Goal: Task Accomplishment & Management: Complete application form

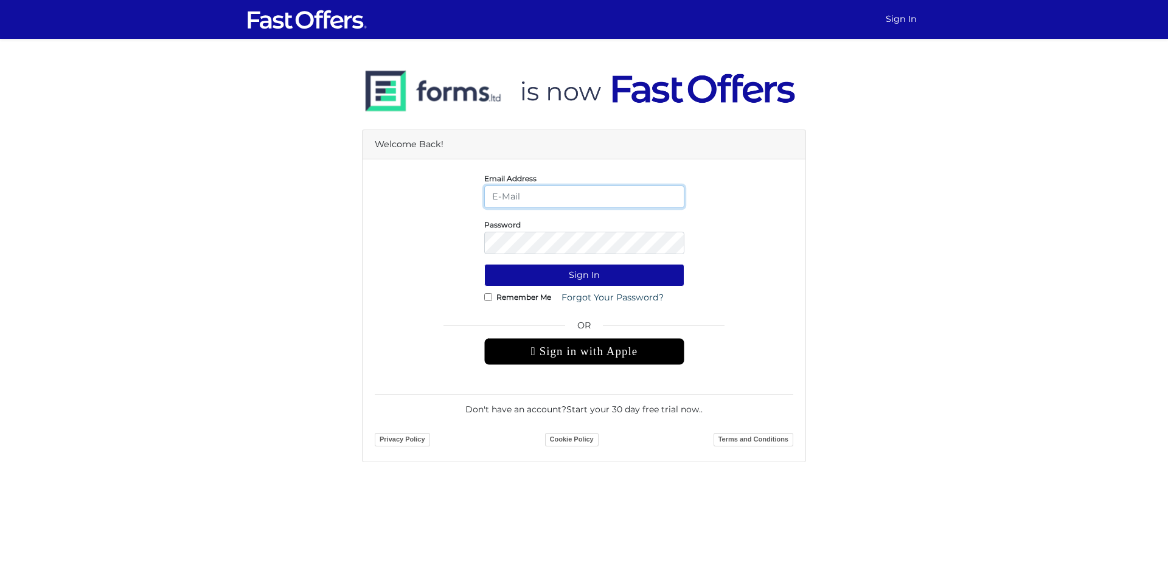
type input "brad@investmentsgroup.ca"
click at [491, 302] on div "Remember Me Forgot Your Password?" at bounding box center [584, 298] width 200 height 23
click at [488, 295] on input "Remember Me" at bounding box center [488, 297] width 8 height 8
checkbox input "true"
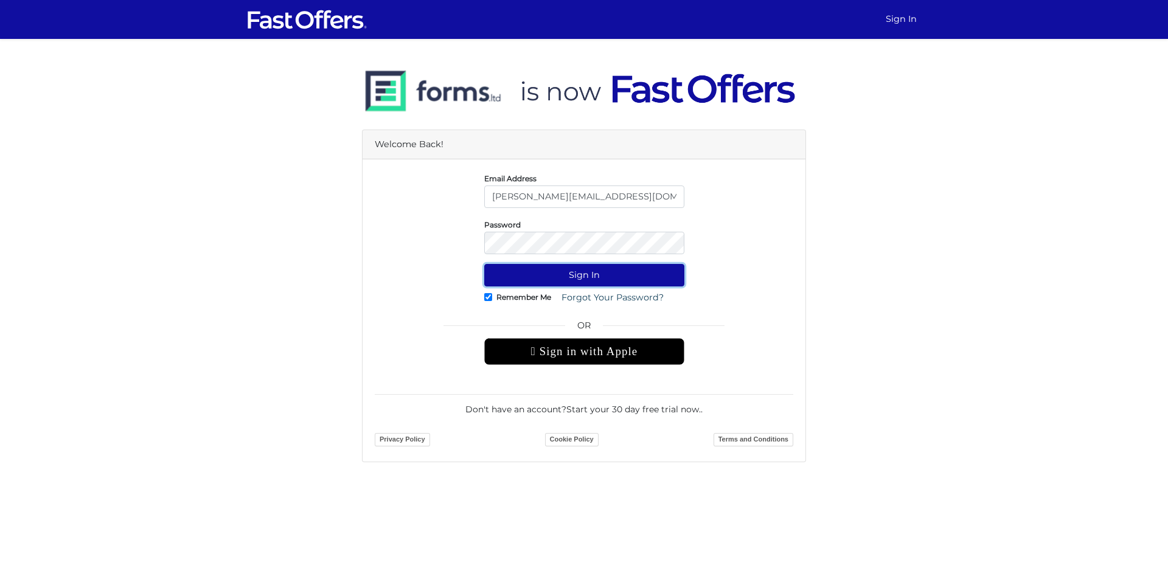
click at [549, 271] on button "Sign In" at bounding box center [584, 275] width 200 height 23
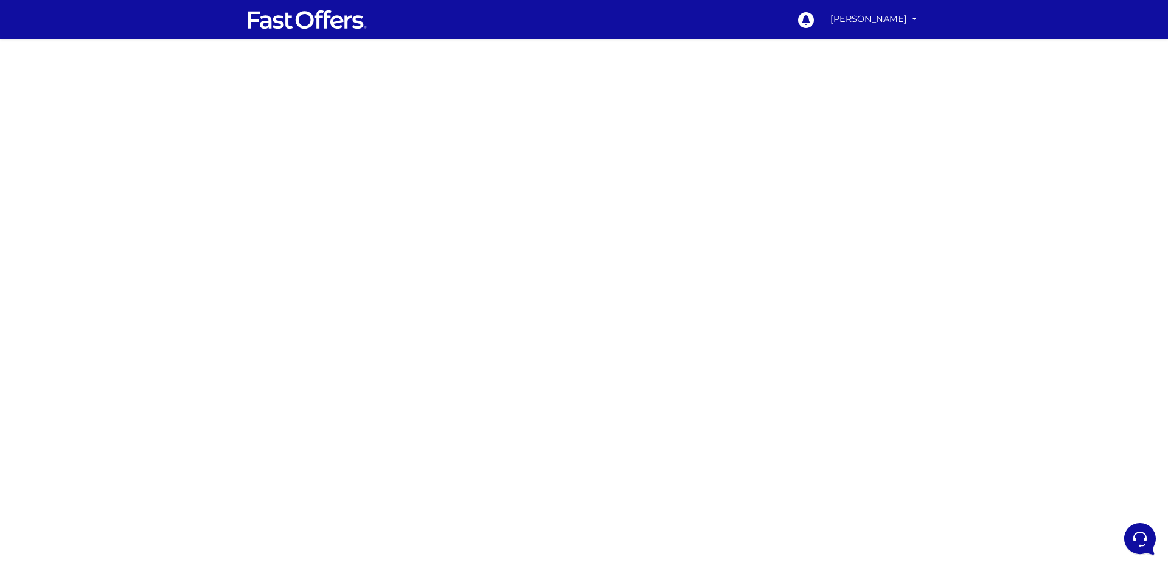
click at [285, 519] on div at bounding box center [584, 358] width 1168 height 608
drag, startPoint x: 884, startPoint y: 426, endPoint x: 698, endPoint y: 412, distance: 186.7
click at [884, 426] on div at bounding box center [584, 358] width 1168 height 608
drag, startPoint x: 760, startPoint y: 436, endPoint x: 707, endPoint y: 429, distance: 53.9
click at [758, 436] on div at bounding box center [584, 358] width 1168 height 608
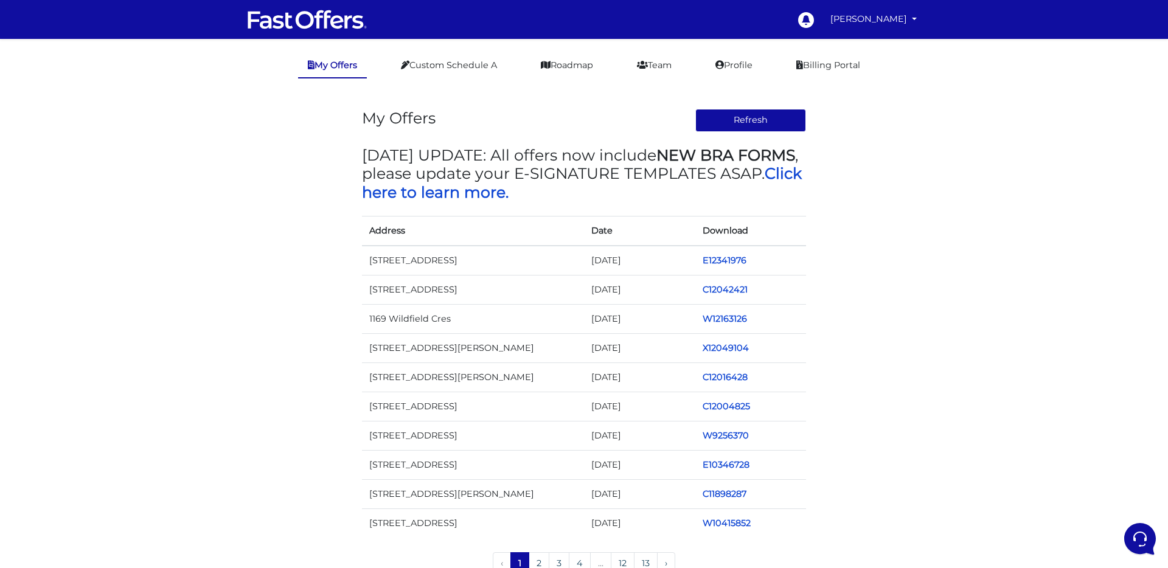
drag, startPoint x: 725, startPoint y: 257, endPoint x: 748, endPoint y: 316, distance: 62.6
click at [725, 257] on link "E12341976" at bounding box center [725, 260] width 44 height 11
